Goal: Navigation & Orientation: Find specific page/section

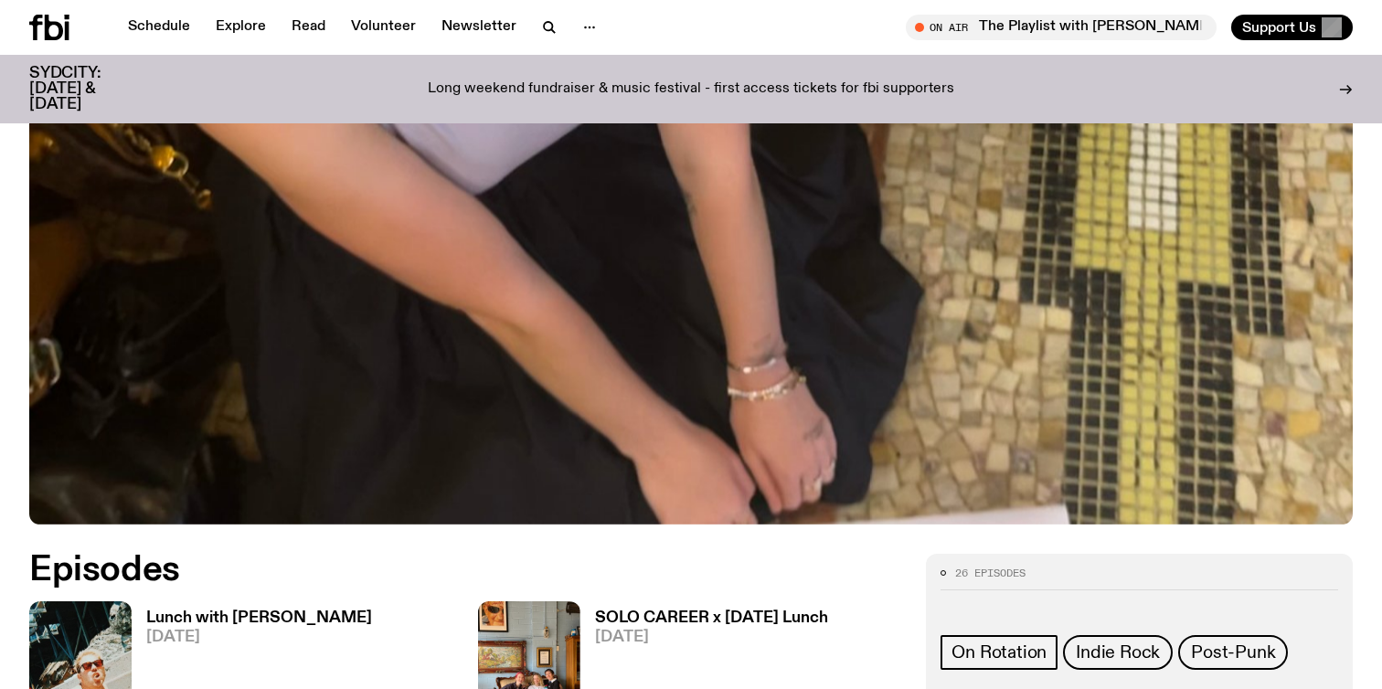
scroll to position [900, 0]
